Goal: Find specific page/section: Find specific page/section

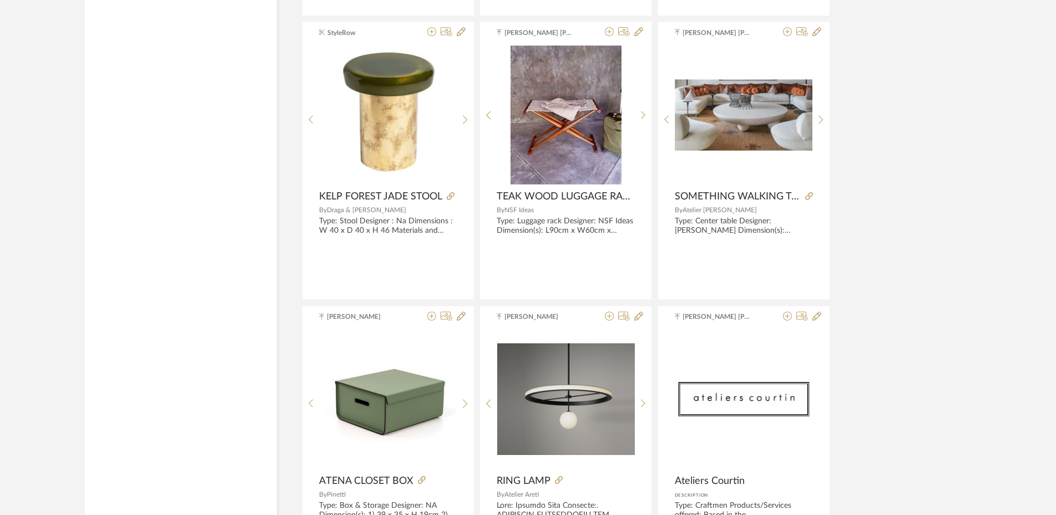
scroll to position [1359, 0]
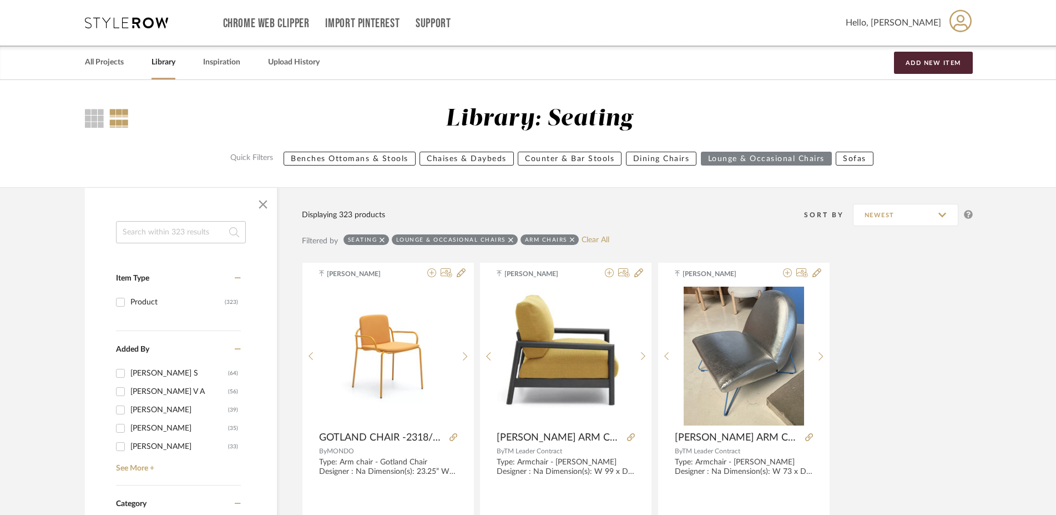
click at [157, 230] on input at bounding box center [181, 232] width 130 height 22
click at [509, 240] on icon at bounding box center [511, 239] width 5 height 5
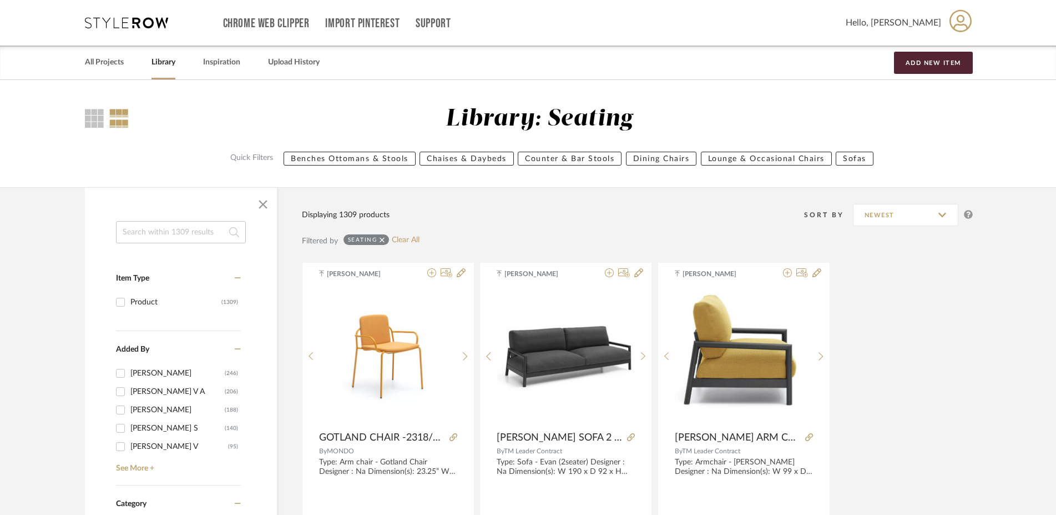
click at [147, 232] on input at bounding box center [181, 232] width 130 height 22
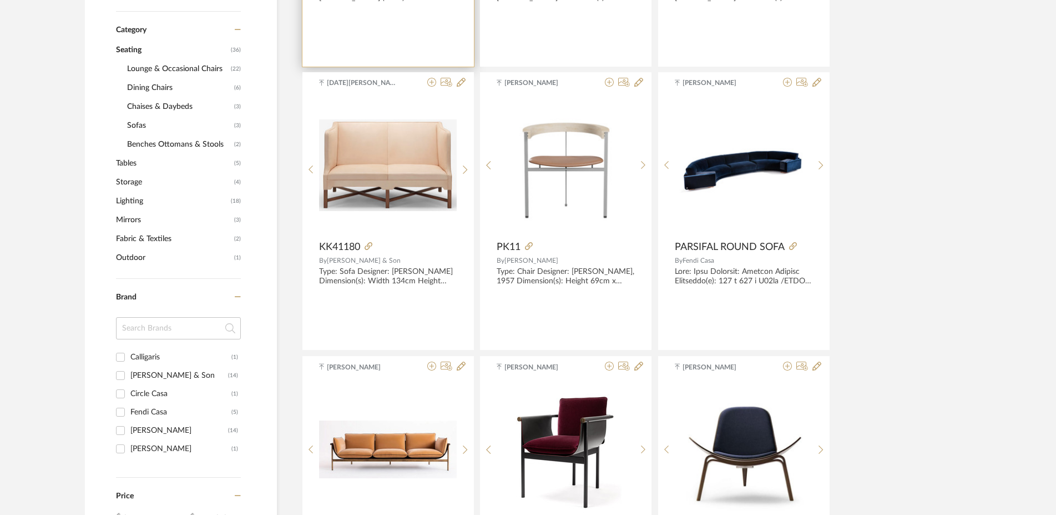
scroll to position [566, 0]
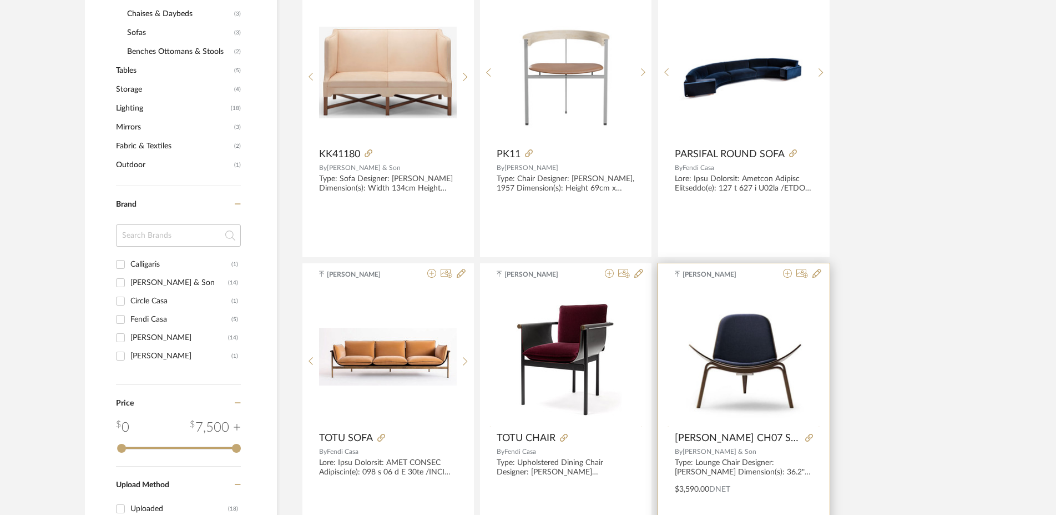
type input "carl hansen"
click at [726, 373] on div at bounding box center [744, 356] width 138 height 139
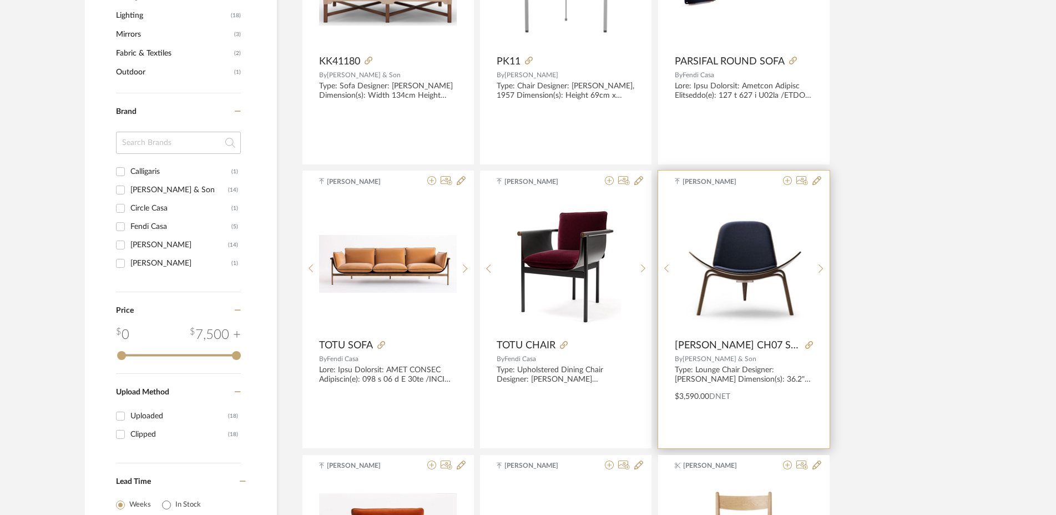
scroll to position [680, 0]
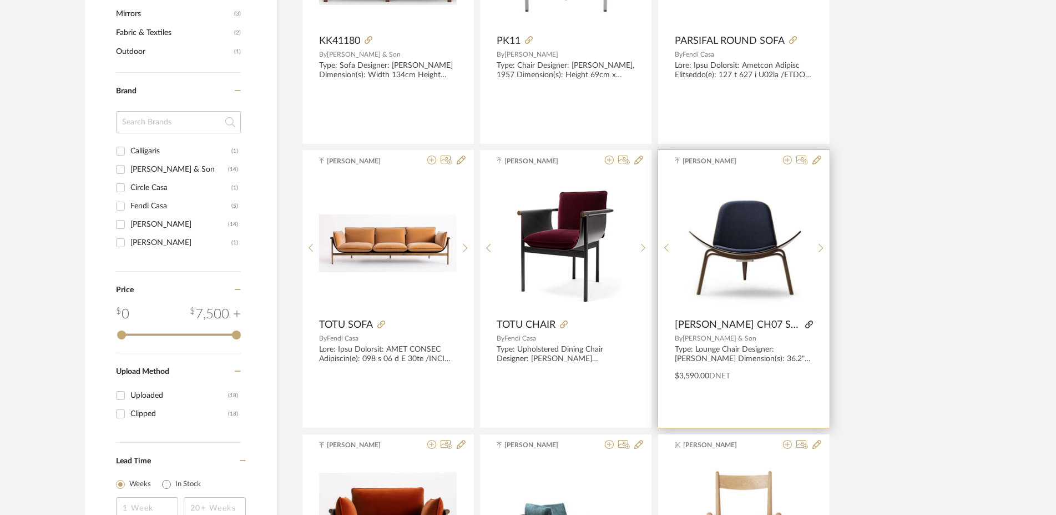
click at [808, 325] on icon at bounding box center [810, 324] width 8 height 8
